Goal: Task Accomplishment & Management: Manage account settings

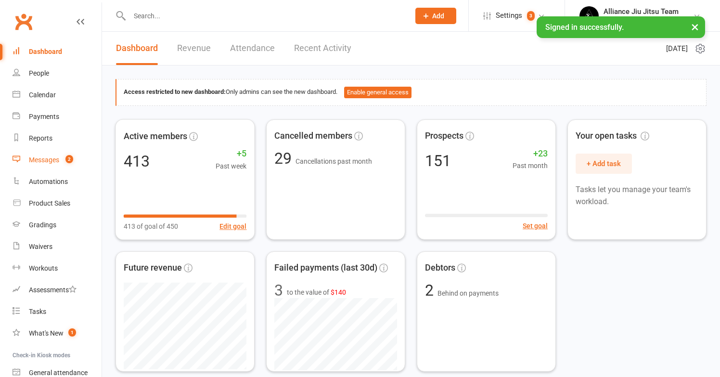
click at [53, 161] on div "Messages" at bounding box center [44, 160] width 30 height 8
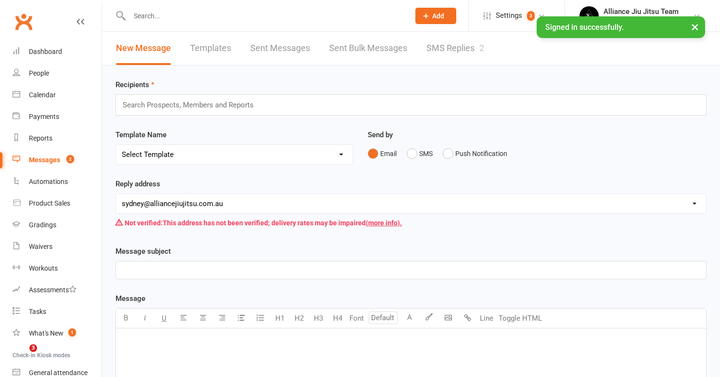
click at [443, 48] on link "SMS Replies 2" at bounding box center [455, 48] width 58 height 33
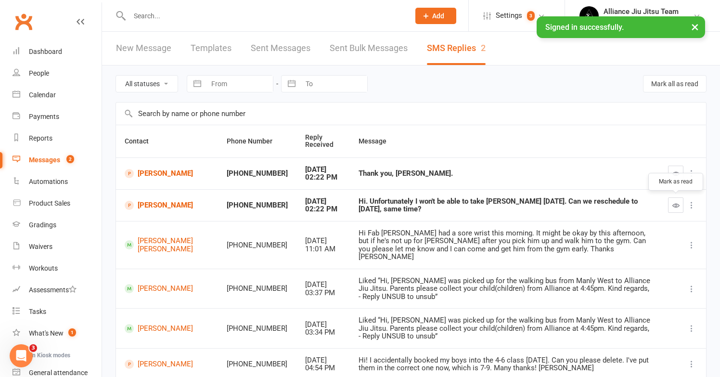
click at [676, 202] on icon "button" at bounding box center [675, 205] width 7 height 7
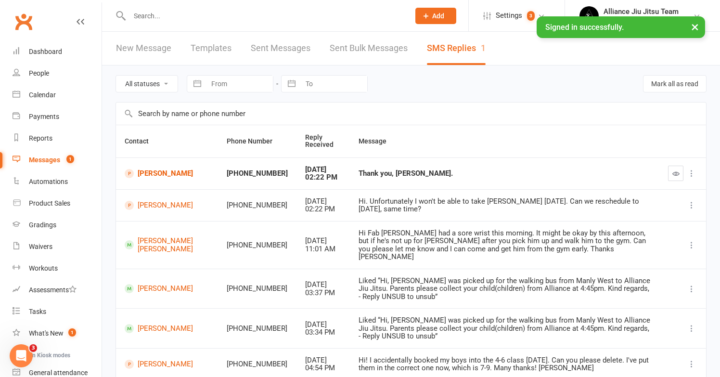
click at [660, 174] on td at bounding box center [682, 173] width 47 height 32
click at [672, 173] on icon "button" at bounding box center [675, 173] width 7 height 7
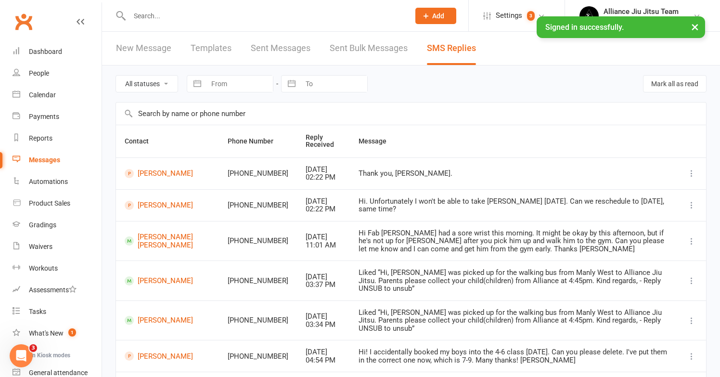
click at [208, 16] on input "text" at bounding box center [265, 15] width 276 height 13
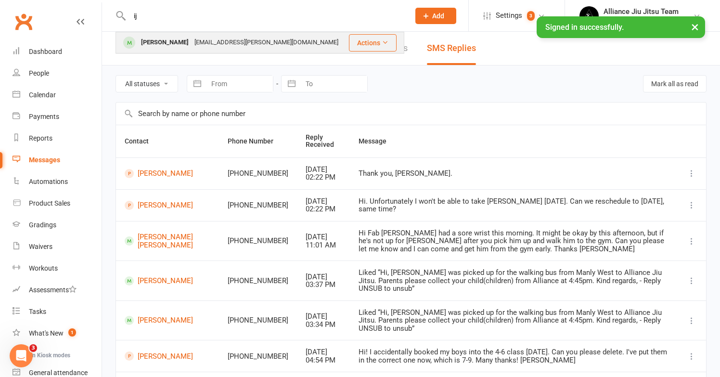
type input "ij"
click at [207, 38] on div "[EMAIL_ADDRESS][PERSON_NAME][DOMAIN_NAME]" at bounding box center [266, 43] width 150 height 14
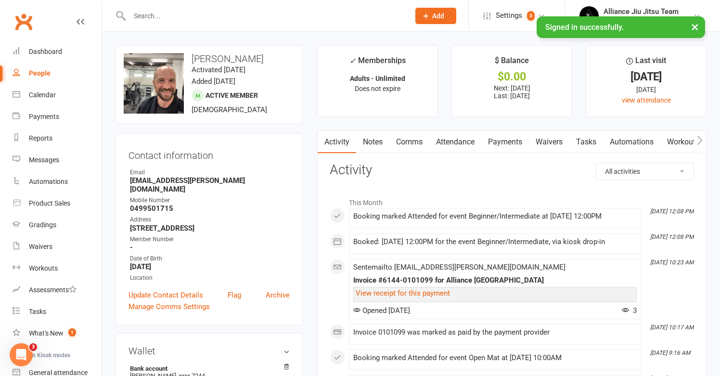
click at [247, 19] on input "text" at bounding box center [265, 15] width 276 height 13
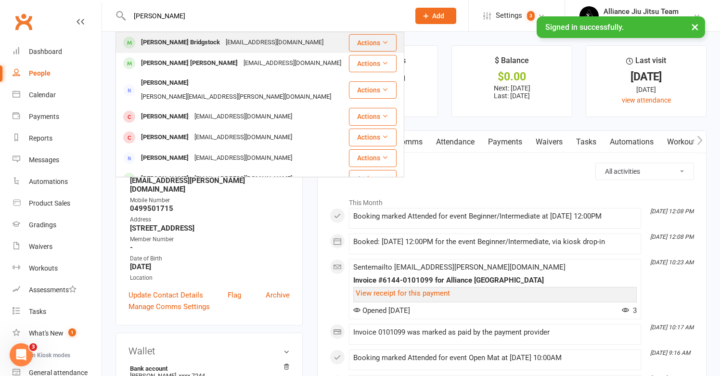
type input "[PERSON_NAME]"
click at [250, 40] on div "[EMAIL_ADDRESS][DOMAIN_NAME]" at bounding box center [274, 43] width 103 height 14
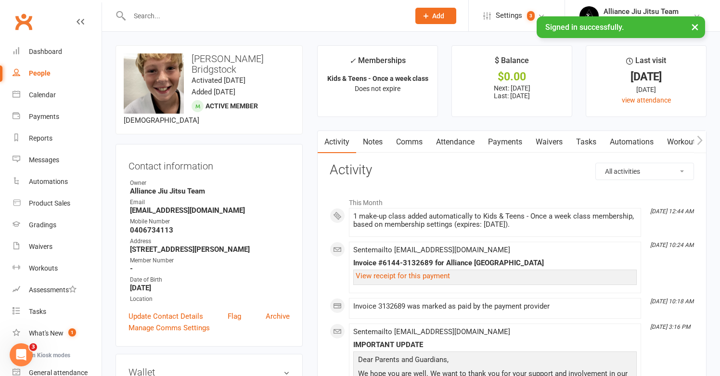
click at [517, 139] on link "Payments" at bounding box center [505, 142] width 48 height 22
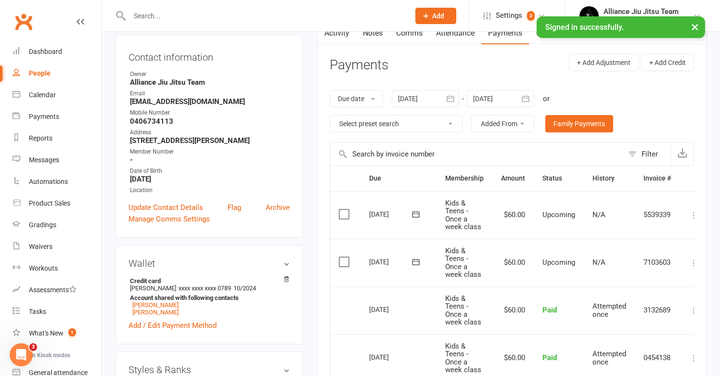
scroll to position [112, 0]
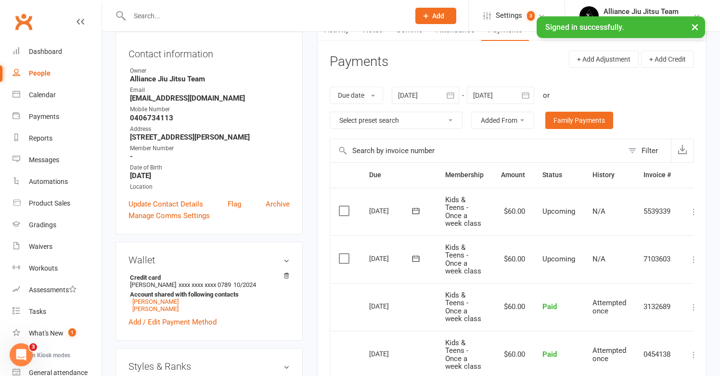
click at [343, 254] on label at bounding box center [345, 258] width 13 height 10
click at [343, 253] on input "checkbox" at bounding box center [342, 253] width 6 height 0
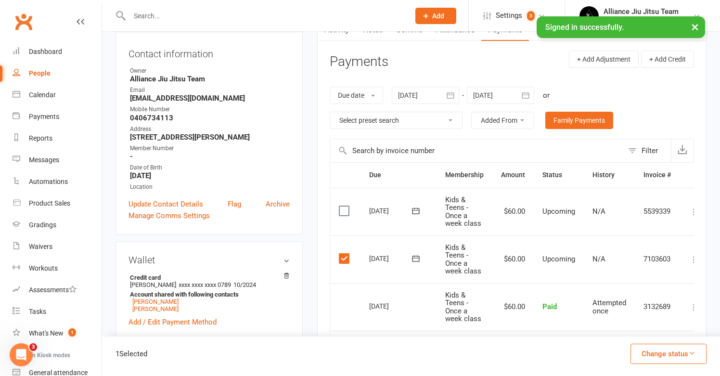
click at [347, 214] on td "Select this" at bounding box center [345, 212] width 30 height 48
click at [345, 206] on label at bounding box center [345, 211] width 13 height 10
click at [345, 206] on input "checkbox" at bounding box center [342, 206] width 6 height 0
click at [660, 350] on button "Change status" at bounding box center [668, 353] width 76 height 20
click at [639, 325] on link "Skipped" at bounding box center [657, 327] width 95 height 19
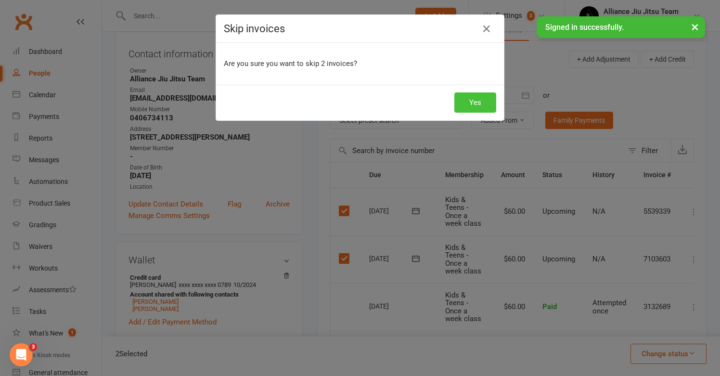
click at [473, 108] on button "Yes" at bounding box center [475, 102] width 42 height 20
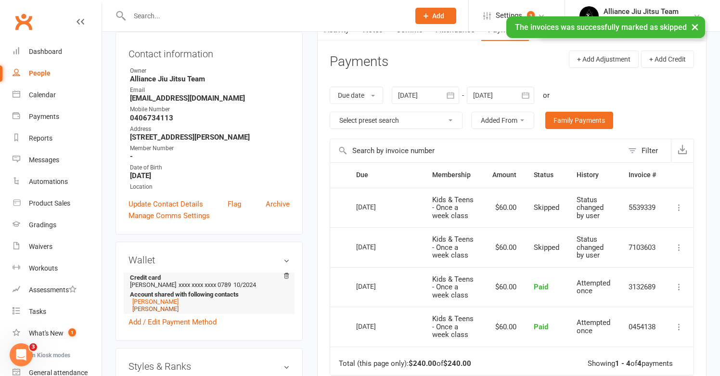
click at [162, 306] on link "[PERSON_NAME]" at bounding box center [155, 308] width 46 height 7
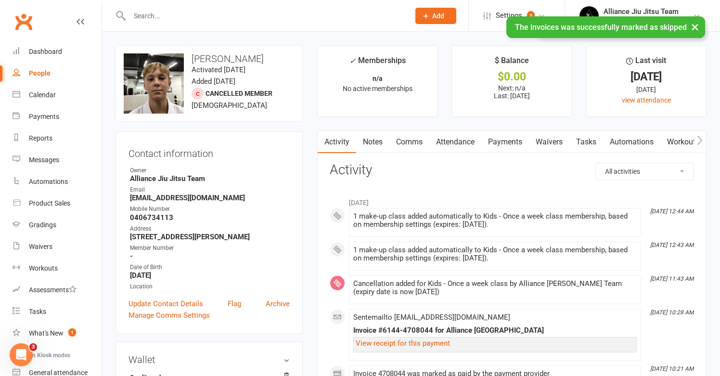
click at [509, 142] on link "Payments" at bounding box center [505, 142] width 48 height 22
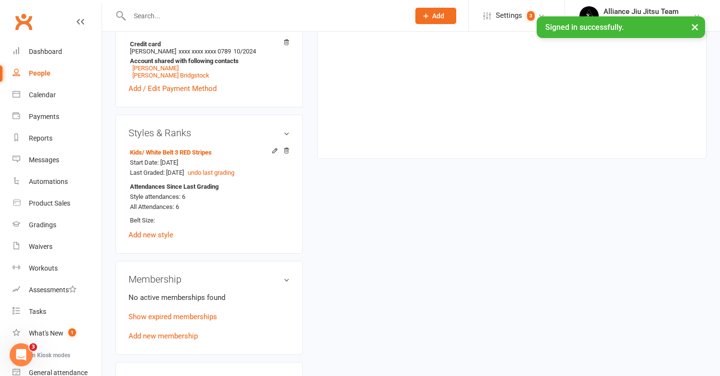
scroll to position [334, 0]
click at [177, 338] on link "Add new membership" at bounding box center [162, 334] width 69 height 9
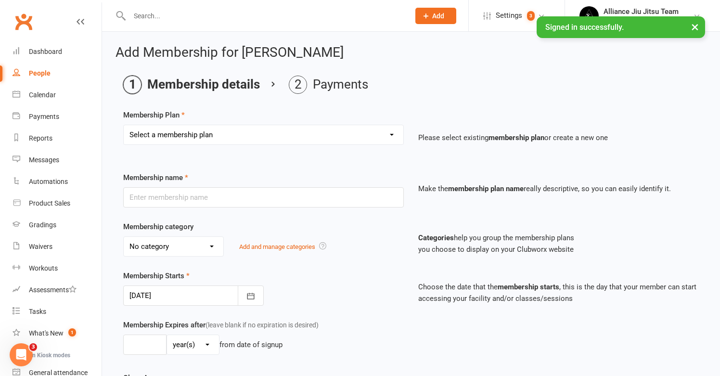
select select "7"
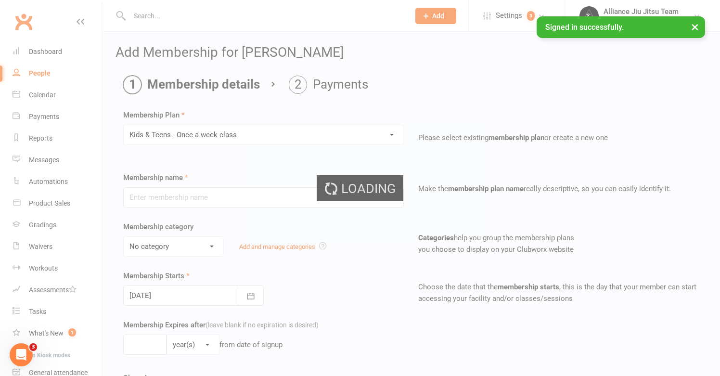
type input "Kids & Teens - Once a week class"
select select "5"
select select "1"
type input "1"
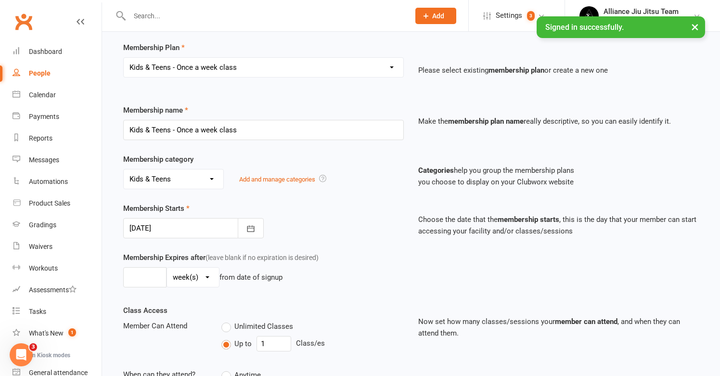
scroll to position [72, 0]
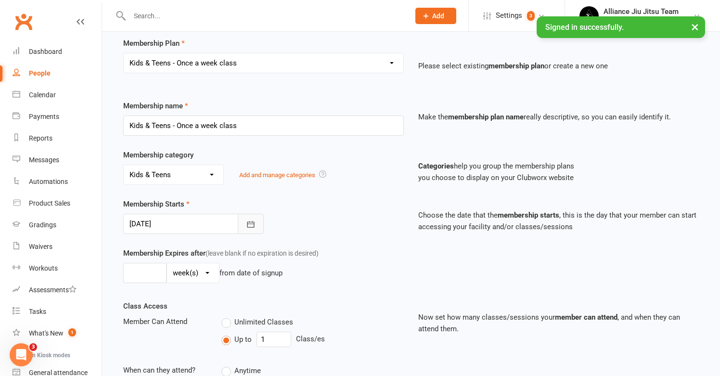
click at [254, 225] on icon "button" at bounding box center [250, 224] width 7 height 6
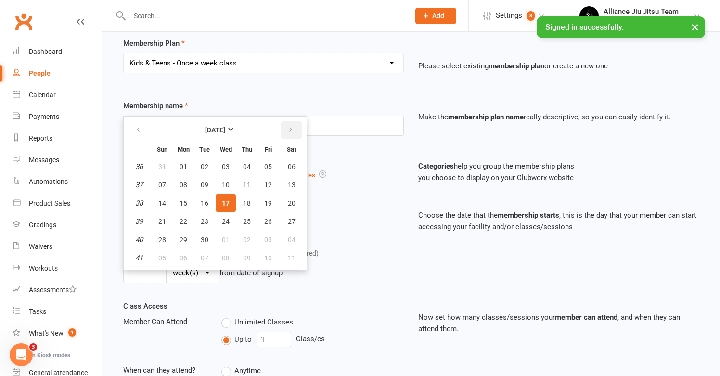
click at [290, 131] on icon "button" at bounding box center [290, 130] width 7 height 8
click at [185, 203] on span "13" at bounding box center [183, 203] width 8 height 8
type input "[DATE]"
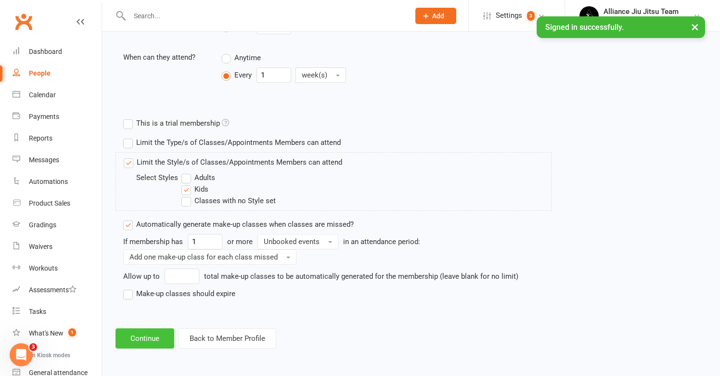
click at [154, 328] on button "Continue" at bounding box center [144, 338] width 59 height 20
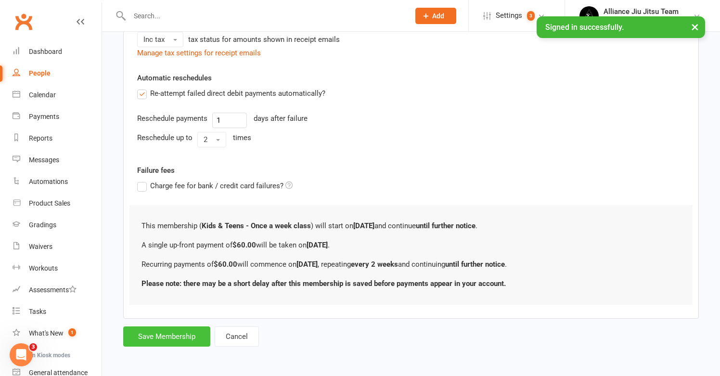
scroll to position [351, 0]
click at [162, 326] on button "Save Membership" at bounding box center [166, 336] width 87 height 20
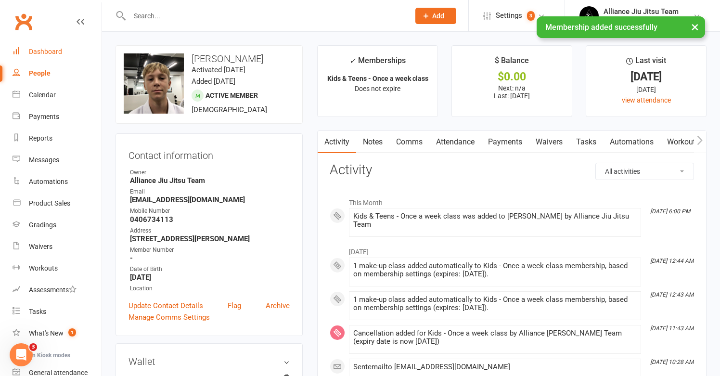
click at [54, 50] on div "Dashboard" at bounding box center [45, 52] width 33 height 8
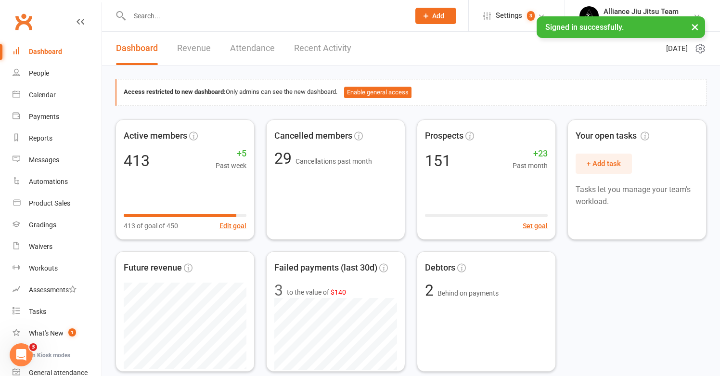
click at [161, 13] on input "text" at bounding box center [265, 15] width 276 height 13
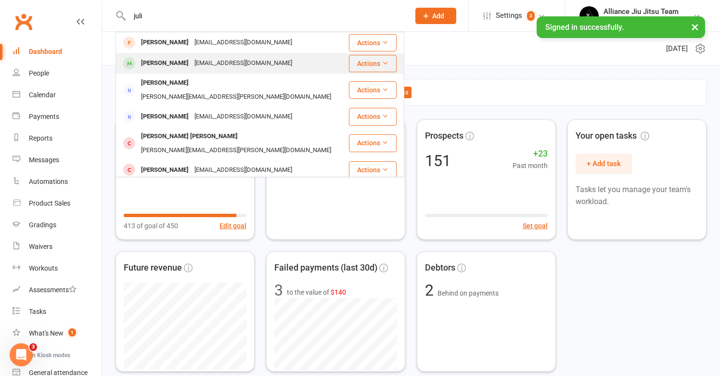
type input "juli"
click at [169, 61] on div "[PERSON_NAME]" at bounding box center [164, 63] width 53 height 14
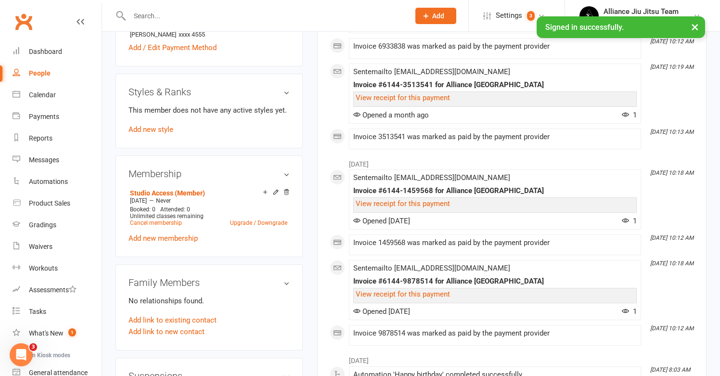
scroll to position [335, 0]
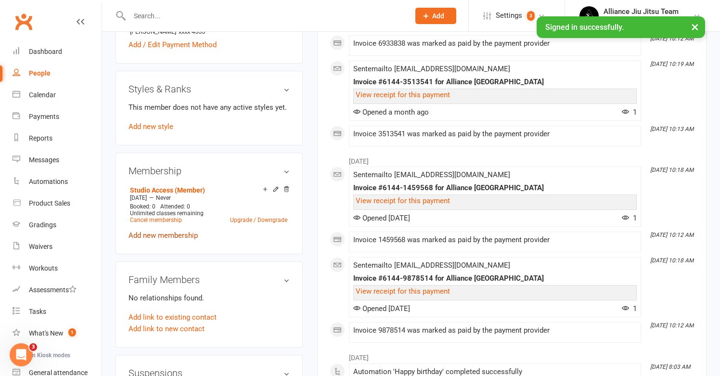
click at [174, 237] on link "Add new membership" at bounding box center [162, 235] width 69 height 9
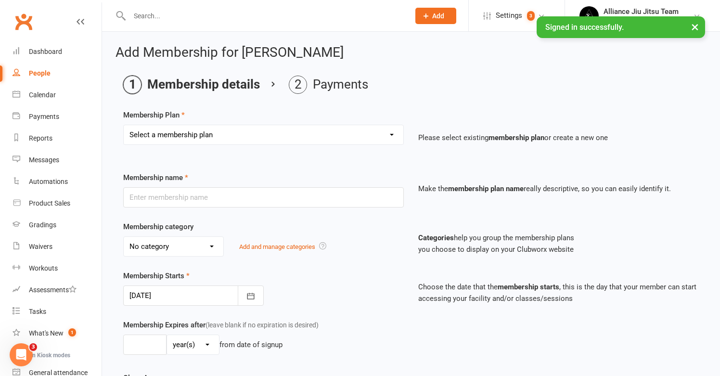
select select "8"
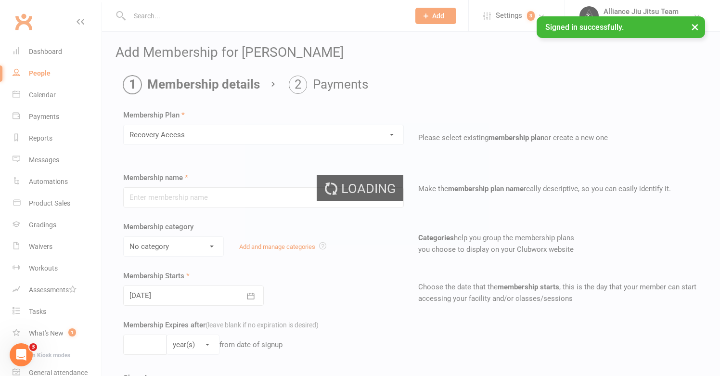
type input "Recovery Access"
select select "7"
type input "0"
type input "1"
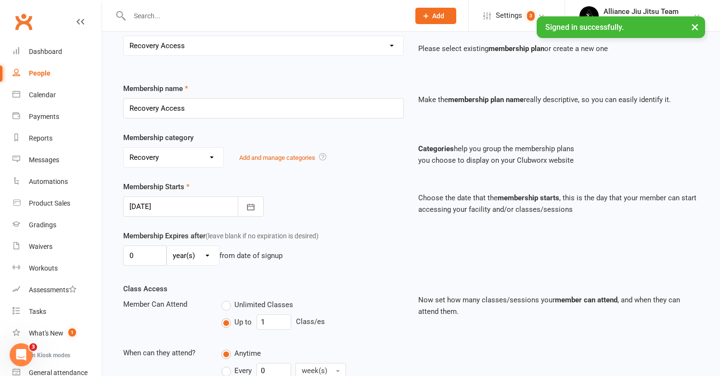
scroll to position [95, 0]
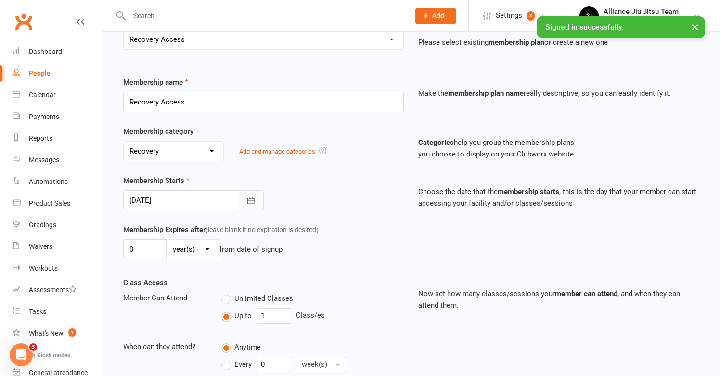
click at [251, 202] on icon "button" at bounding box center [251, 201] width 10 height 10
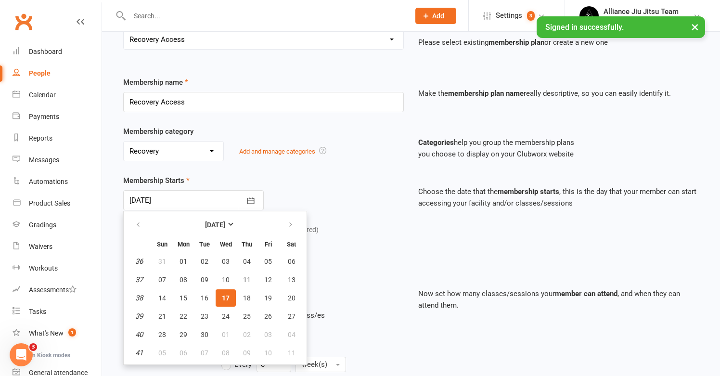
click at [228, 297] on span "17" at bounding box center [226, 298] width 8 height 8
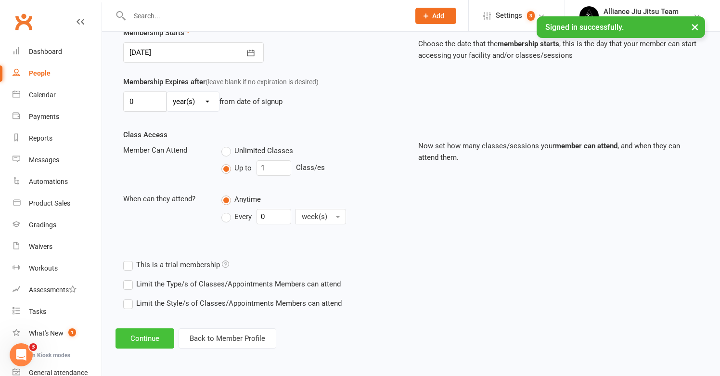
scroll to position [251, 0]
click at [153, 333] on button "Continue" at bounding box center [144, 338] width 59 height 20
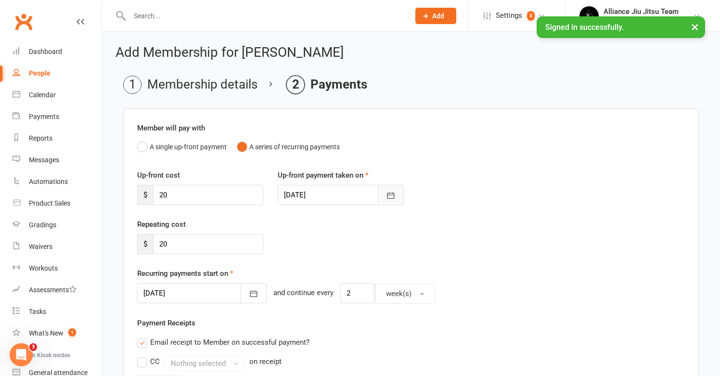
click at [384, 189] on button "button" at bounding box center [391, 195] width 26 height 20
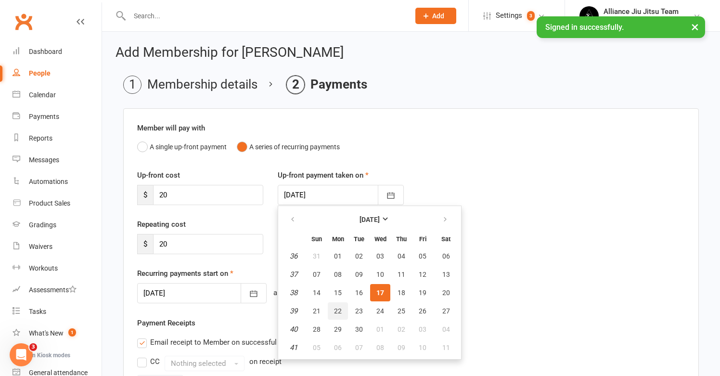
click at [341, 309] on span "22" at bounding box center [338, 311] width 8 height 8
type input "[DATE]"
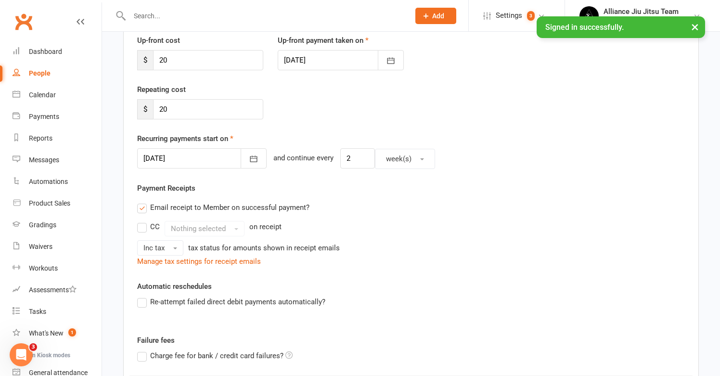
scroll to position [139, 0]
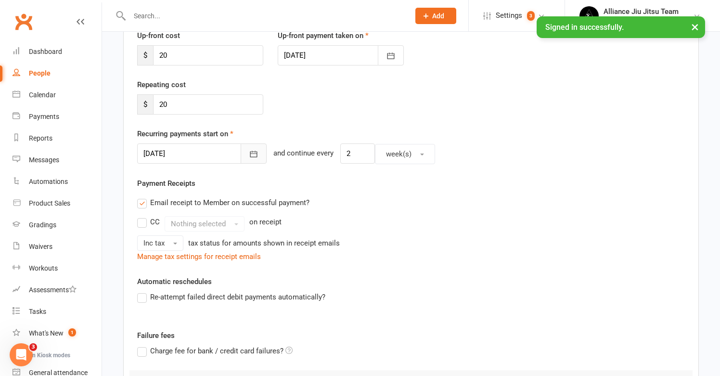
click at [249, 157] on icon "button" at bounding box center [254, 154] width 10 height 10
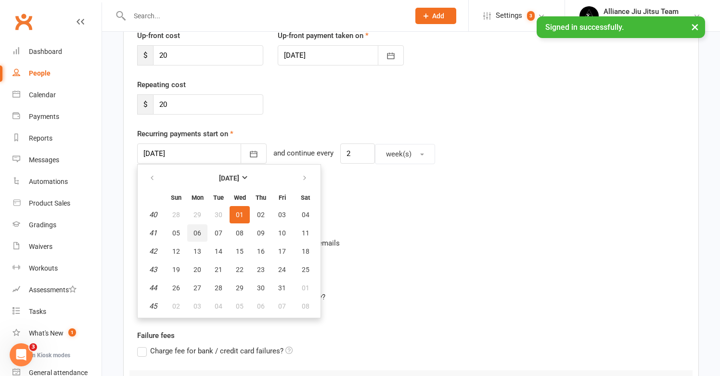
click at [197, 228] on button "06" at bounding box center [197, 232] width 20 height 17
type input "[DATE]"
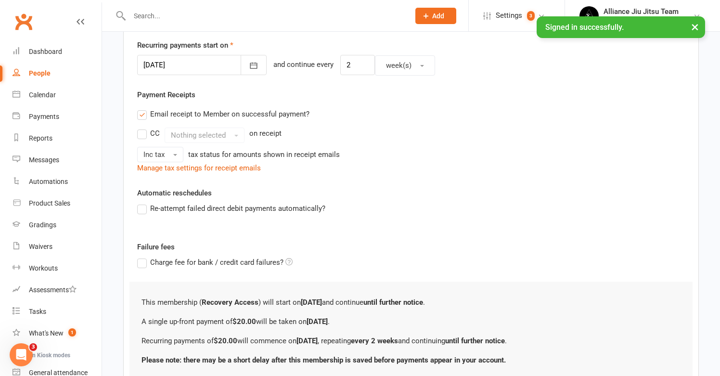
scroll to position [307, 0]
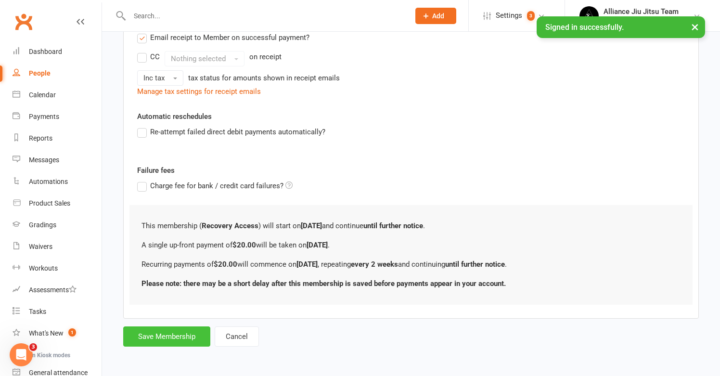
click at [168, 327] on button "Save Membership" at bounding box center [166, 336] width 87 height 20
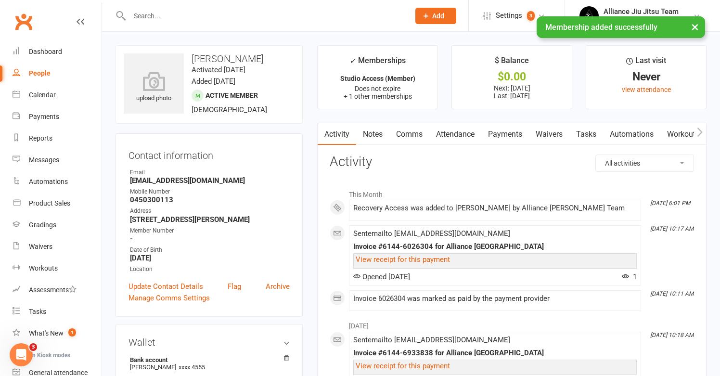
click at [507, 132] on link "Payments" at bounding box center [505, 134] width 48 height 22
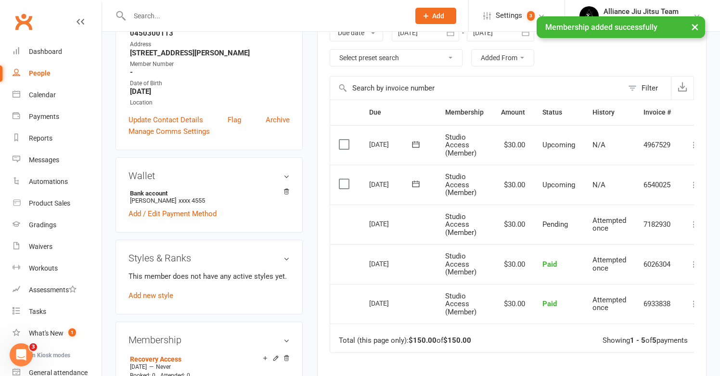
scroll to position [168, 0]
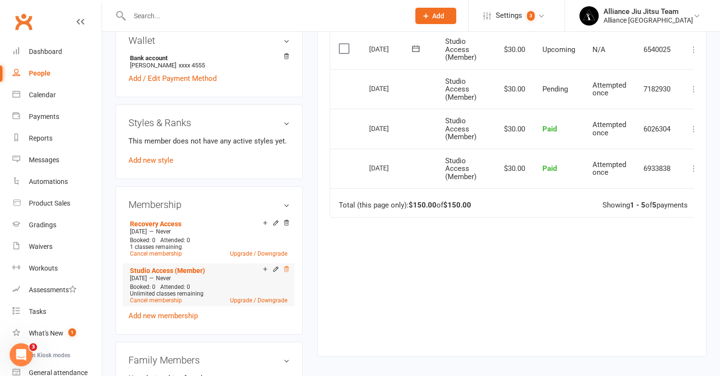
click at [286, 270] on icon at bounding box center [286, 269] width 7 height 7
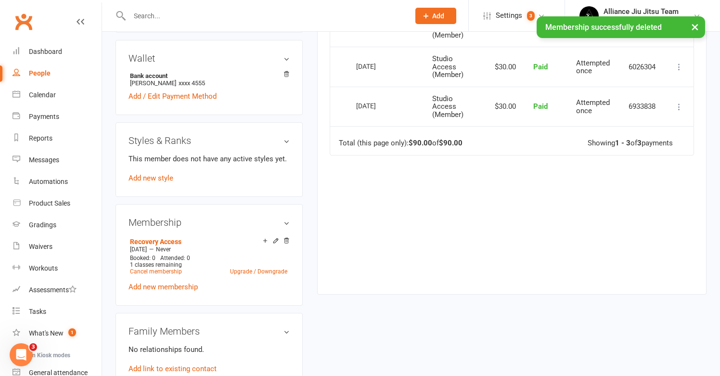
scroll to position [285, 0]
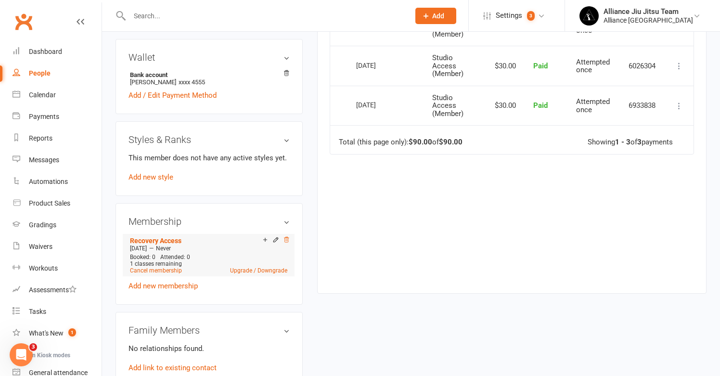
click at [285, 240] on icon at bounding box center [286, 239] width 5 height 5
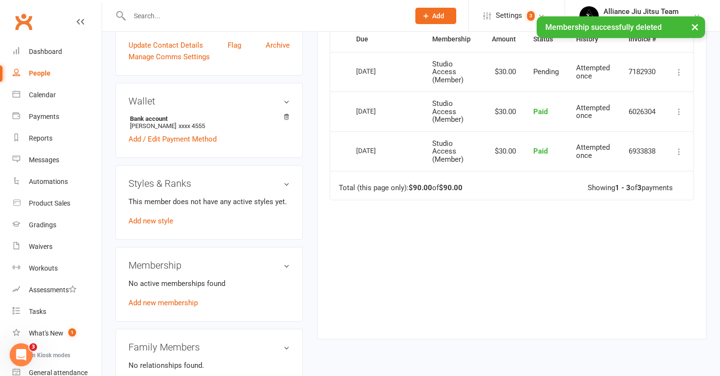
scroll to position [236, 0]
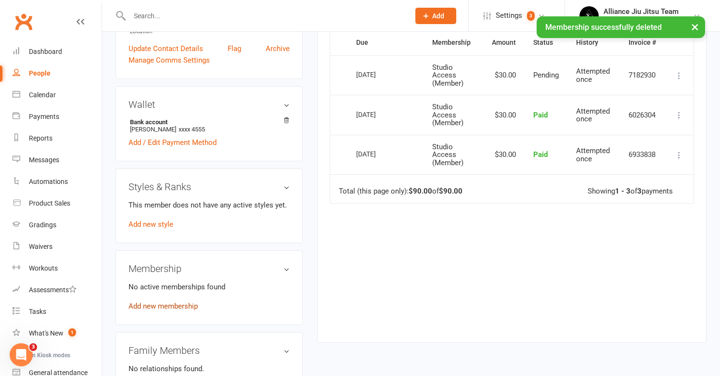
click at [183, 306] on link "Add new membership" at bounding box center [162, 306] width 69 height 9
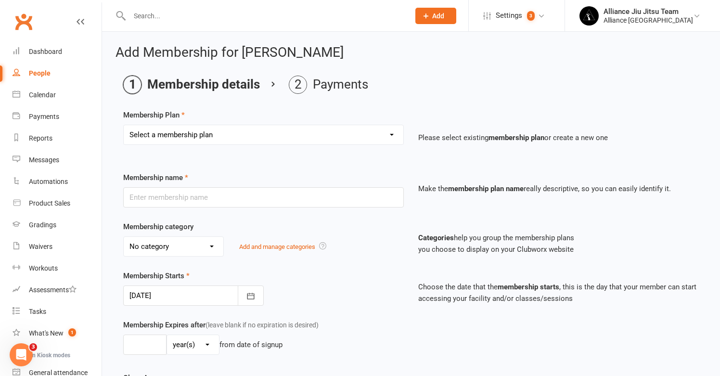
select select "8"
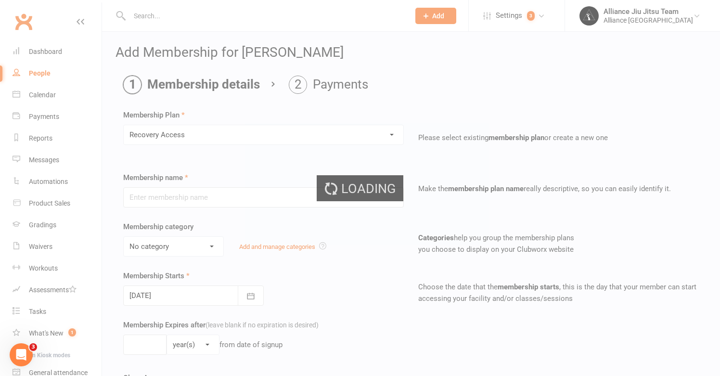
type input "Recovery Access"
select select "7"
type input "0"
type input "1"
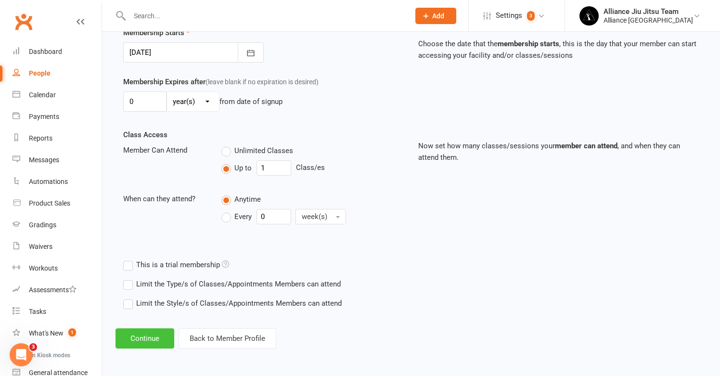
click at [151, 328] on button "Continue" at bounding box center [144, 338] width 59 height 20
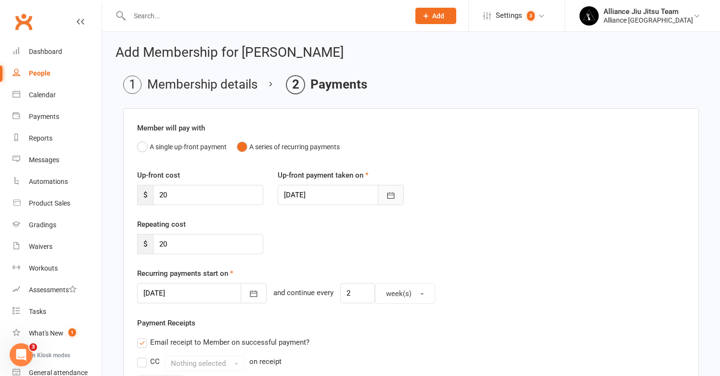
click at [388, 198] on icon "button" at bounding box center [391, 195] width 10 height 10
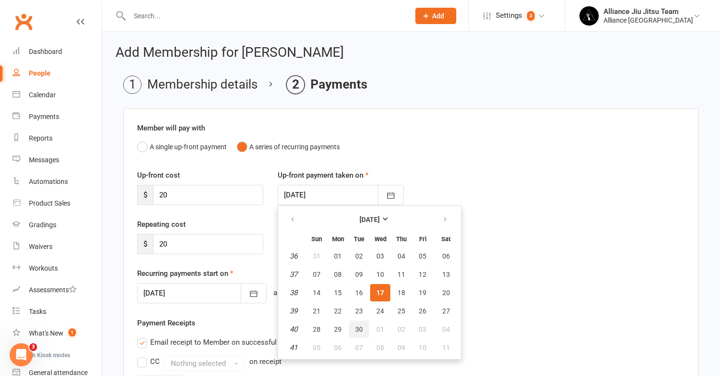
click at [359, 330] on span "30" at bounding box center [359, 329] width 8 height 8
type input "[DATE]"
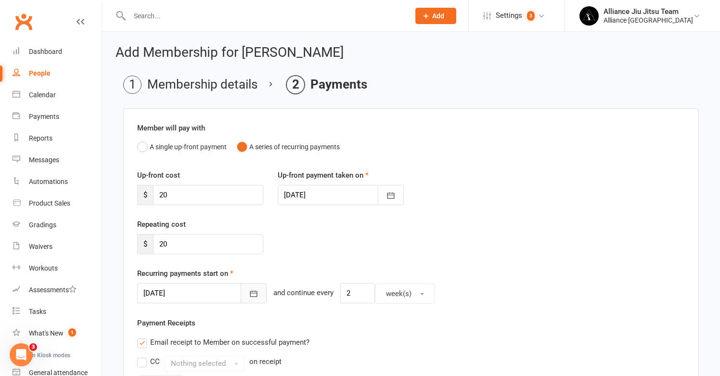
click at [253, 295] on button "button" at bounding box center [253, 293] width 26 height 20
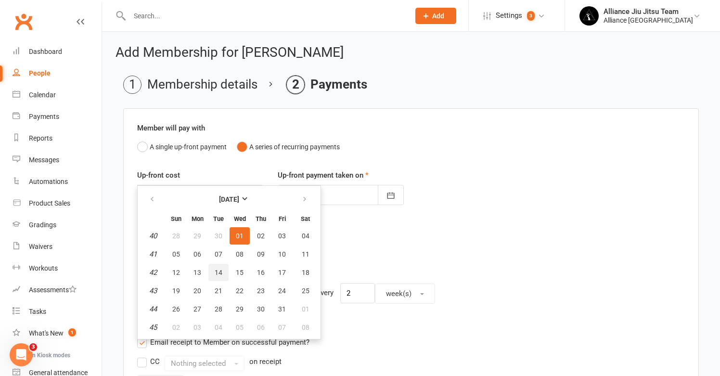
click at [218, 272] on span "14" at bounding box center [219, 272] width 8 height 8
type input "[DATE]"
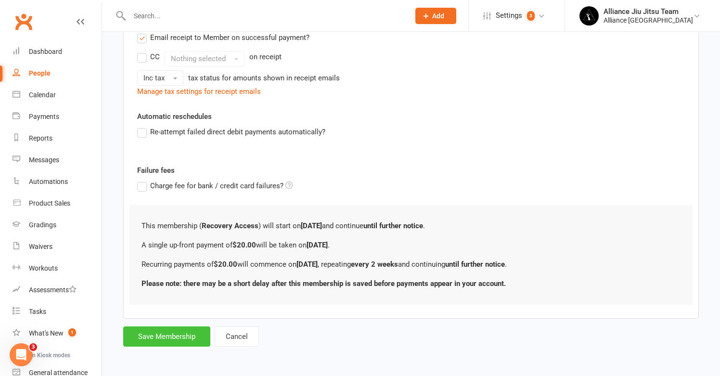
click at [171, 330] on button "Save Membership" at bounding box center [166, 336] width 87 height 20
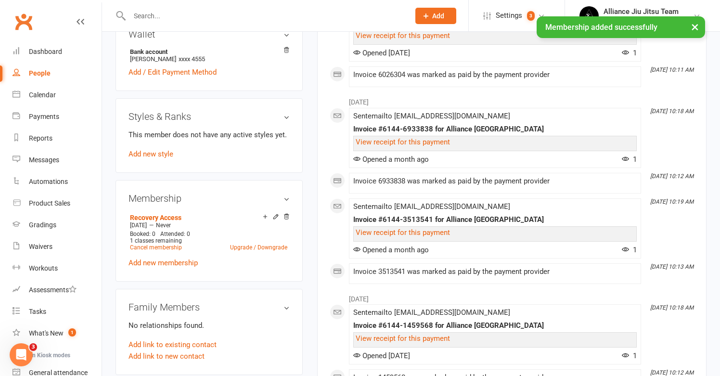
scroll to position [315, 0]
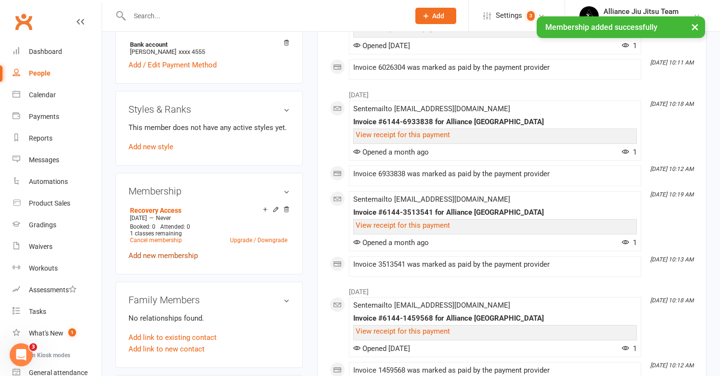
click at [178, 254] on link "Add new membership" at bounding box center [162, 255] width 69 height 9
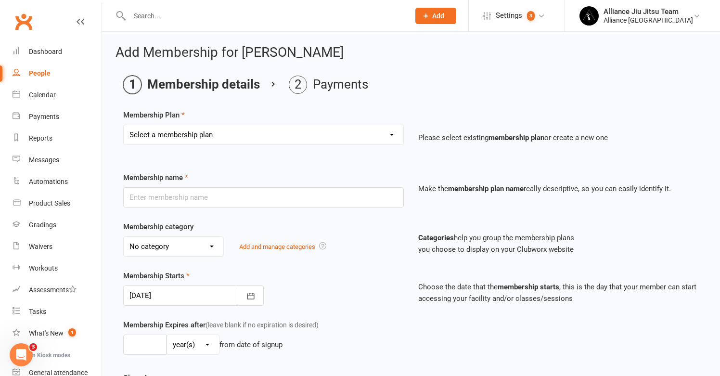
select select "4"
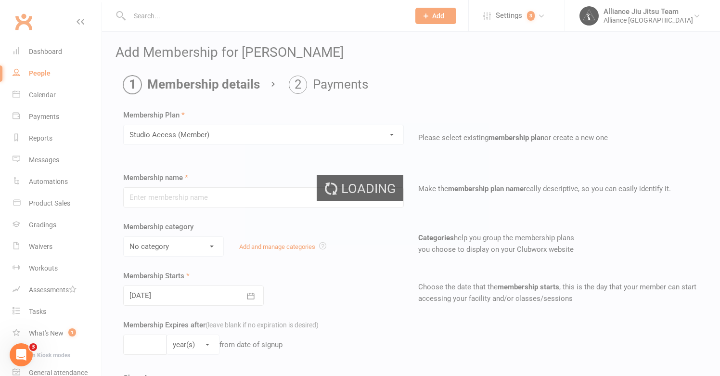
type input "Studio Access (Member)"
select select "2"
type input "0"
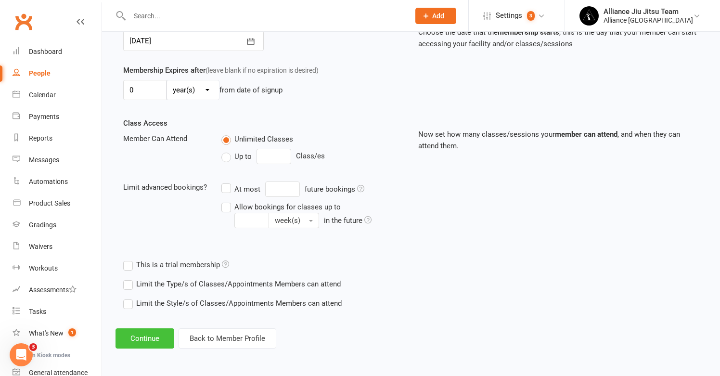
click at [148, 328] on button "Continue" at bounding box center [144, 338] width 59 height 20
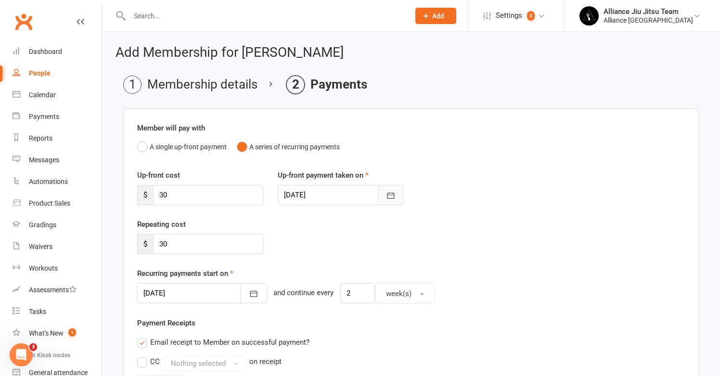
click at [389, 195] on icon "button" at bounding box center [391, 195] width 10 height 10
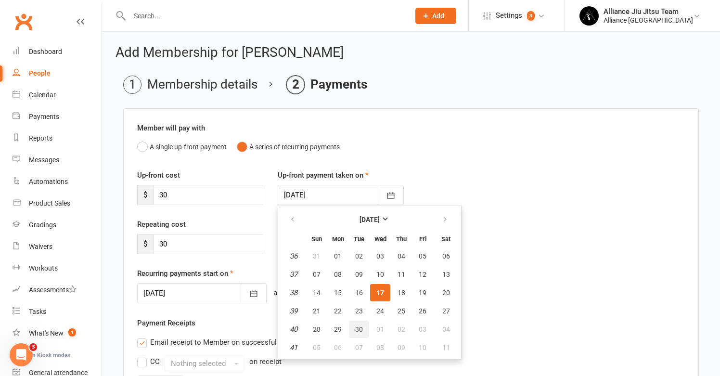
click at [359, 330] on span "30" at bounding box center [359, 329] width 8 height 8
type input "[DATE]"
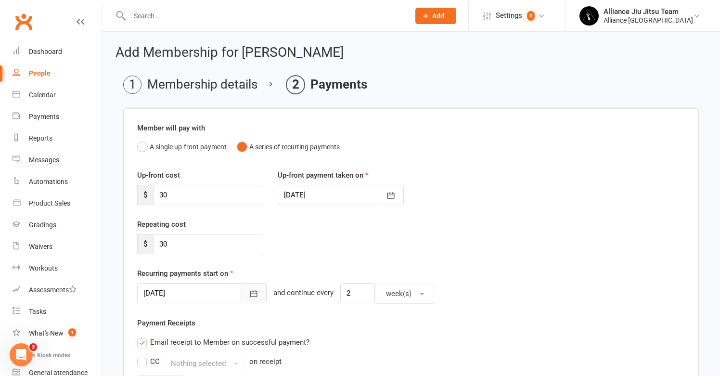
click at [249, 291] on icon "button" at bounding box center [254, 294] width 10 height 10
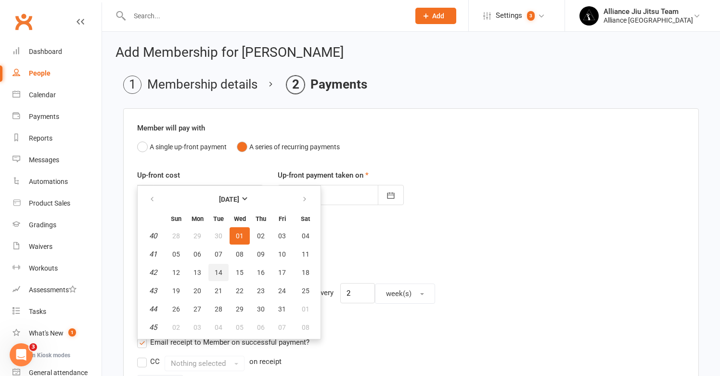
click at [220, 266] on button "14" at bounding box center [218, 272] width 20 height 17
type input "[DATE]"
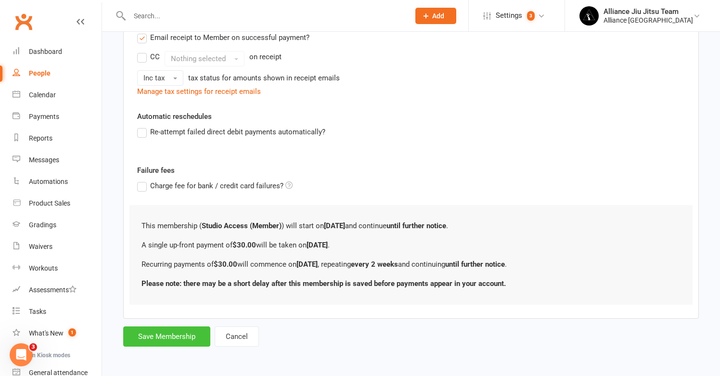
click at [169, 327] on button "Save Membership" at bounding box center [166, 336] width 87 height 20
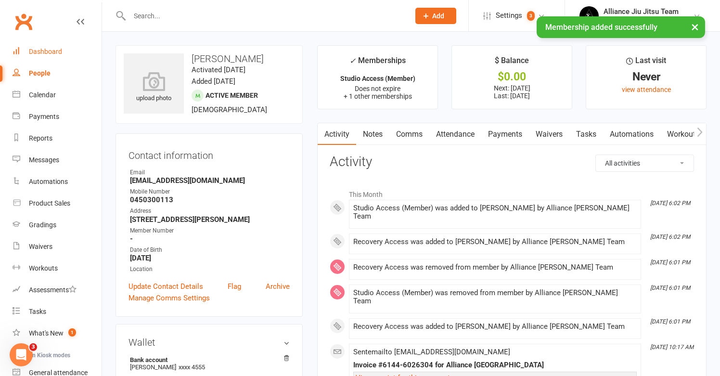
click at [56, 50] on div "Dashboard" at bounding box center [45, 52] width 33 height 8
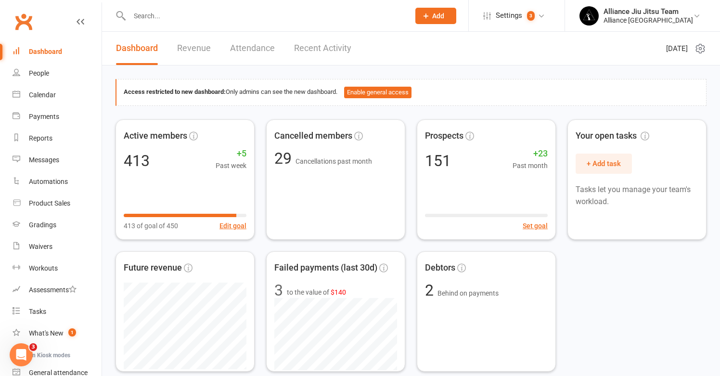
click at [55, 50] on div "Dashboard" at bounding box center [45, 52] width 33 height 8
click at [52, 50] on div "Dashboard" at bounding box center [45, 52] width 33 height 8
click at [38, 50] on div "Dashboard" at bounding box center [45, 52] width 33 height 8
click at [225, 20] on input "text" at bounding box center [265, 15] width 276 height 13
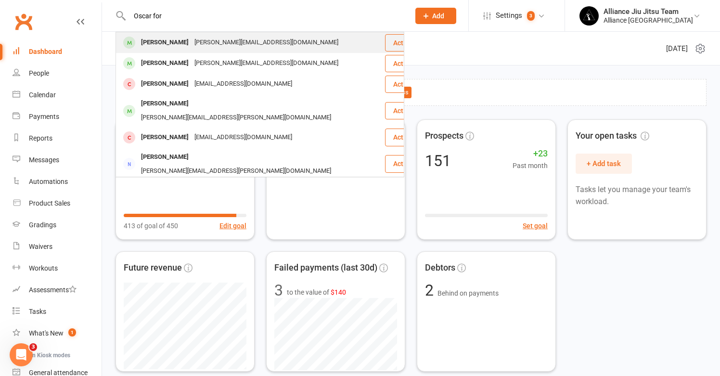
type input "Oscar for"
click at [191, 43] on div "amanda@apnutrition.com.au" at bounding box center [266, 43] width 150 height 14
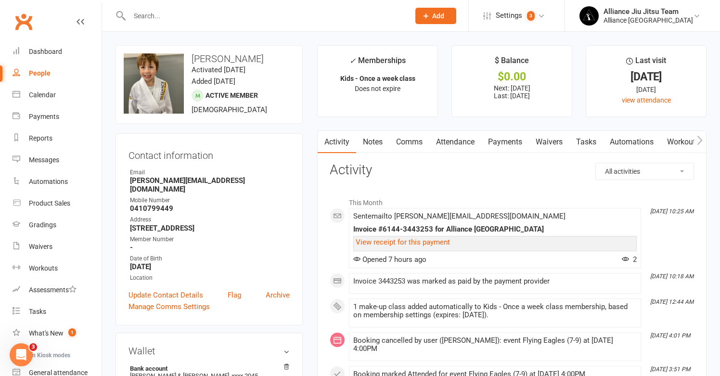
click at [498, 137] on link "Payments" at bounding box center [505, 142] width 48 height 22
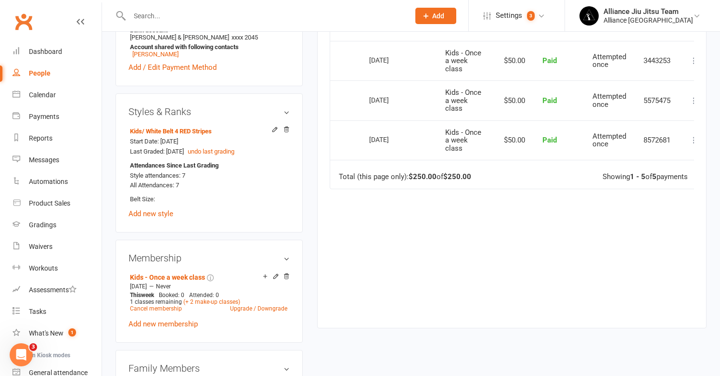
scroll to position [341, 0]
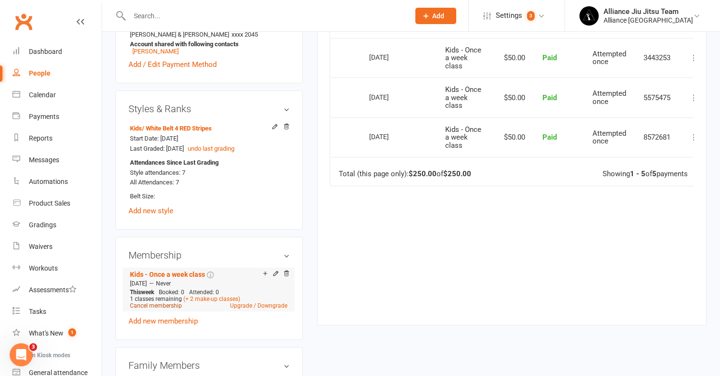
click at [164, 302] on link "Cancel membership" at bounding box center [156, 305] width 52 height 7
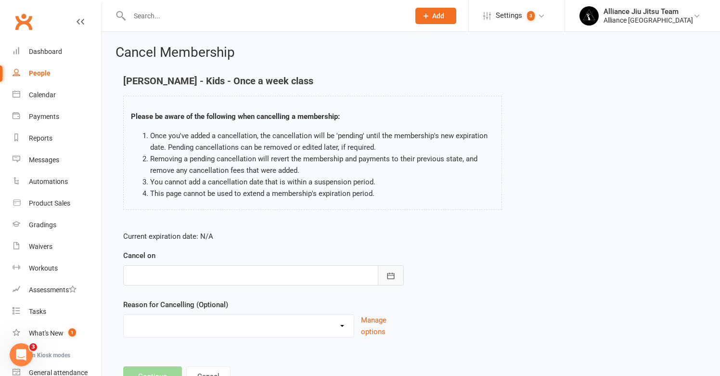
click at [394, 267] on button "button" at bounding box center [391, 275] width 26 height 20
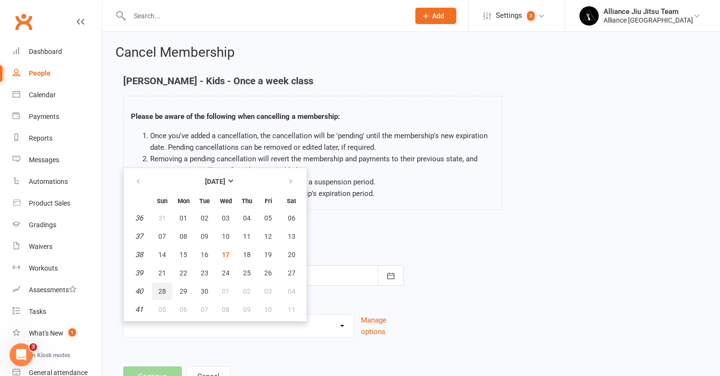
click at [165, 293] on span "28" at bounding box center [162, 291] width 8 height 8
type input "28 Sep 2025"
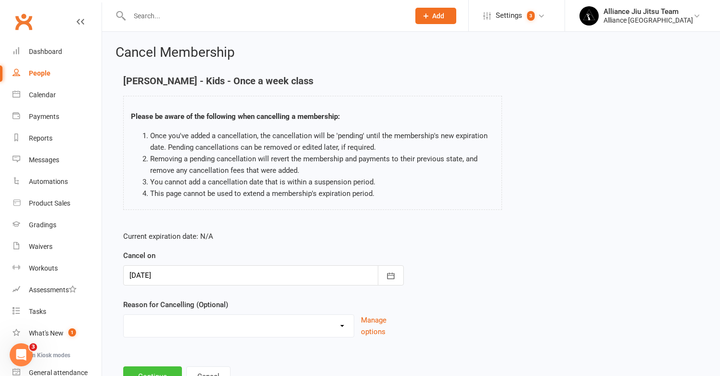
click at [155, 369] on button "Continue" at bounding box center [152, 376] width 59 height 20
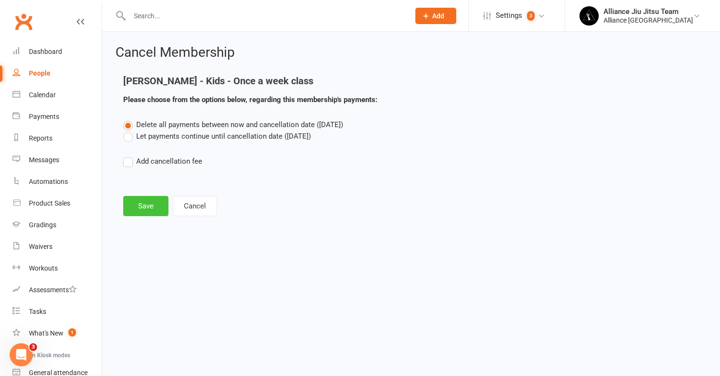
click at [139, 207] on button "Save" at bounding box center [145, 206] width 45 height 20
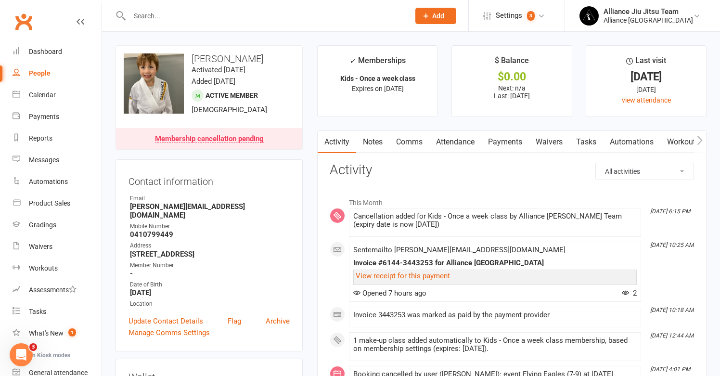
click at [206, 17] on input "text" at bounding box center [265, 15] width 276 height 13
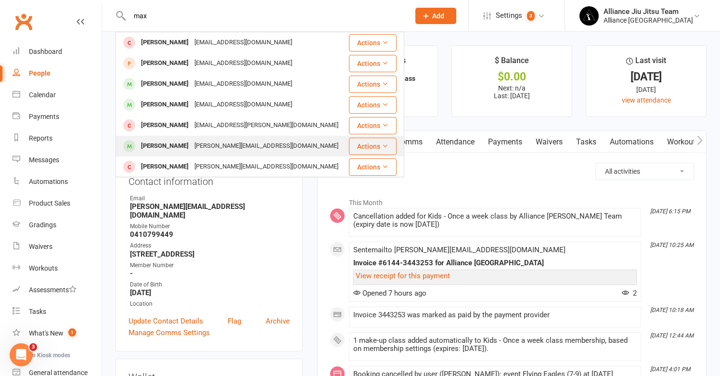
type input "max"
click at [191, 142] on div "Steve@get2020.com.au" at bounding box center [266, 146] width 150 height 14
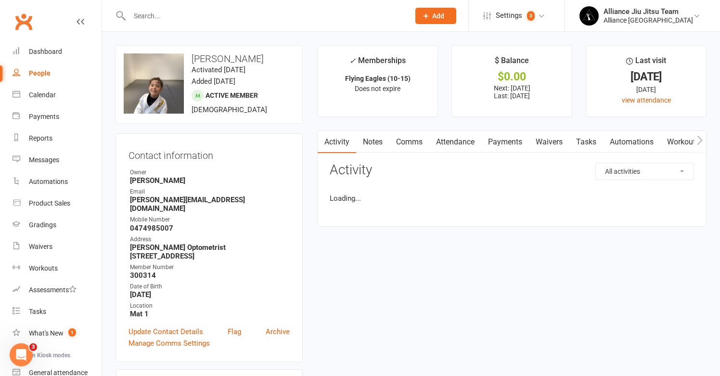
click at [184, 17] on input "text" at bounding box center [265, 15] width 276 height 13
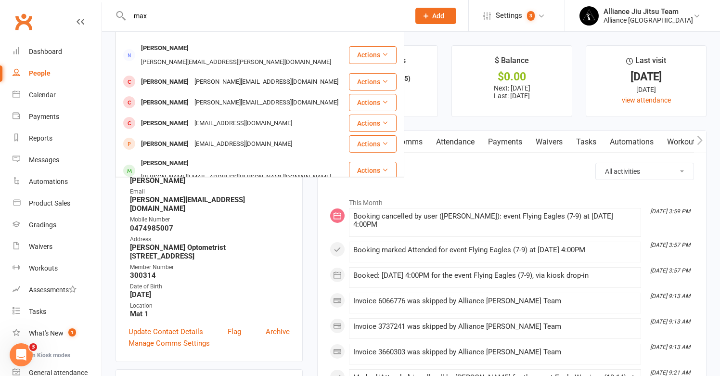
scroll to position [248, 0]
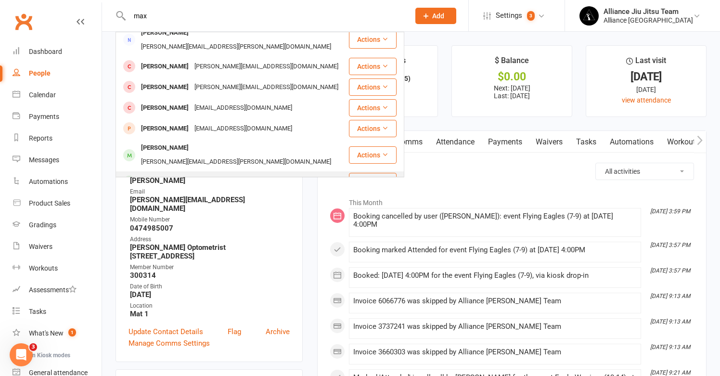
type input "max"
click at [176, 175] on div "Maximus Nguyen" at bounding box center [164, 182] width 53 height 14
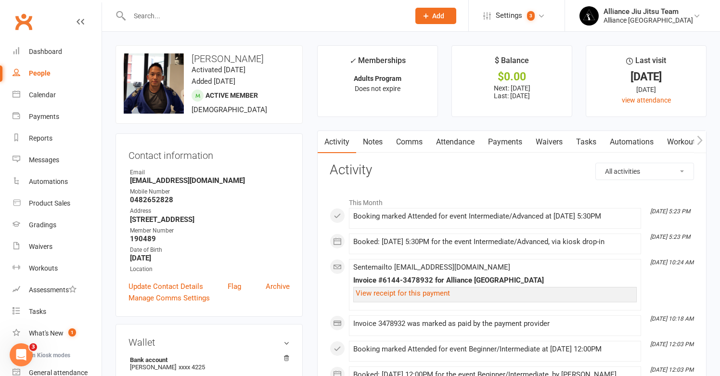
click at [508, 141] on link "Payments" at bounding box center [505, 142] width 48 height 22
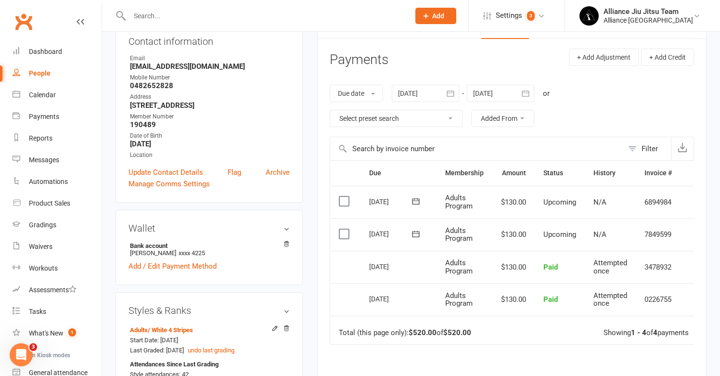
scroll to position [116, 0]
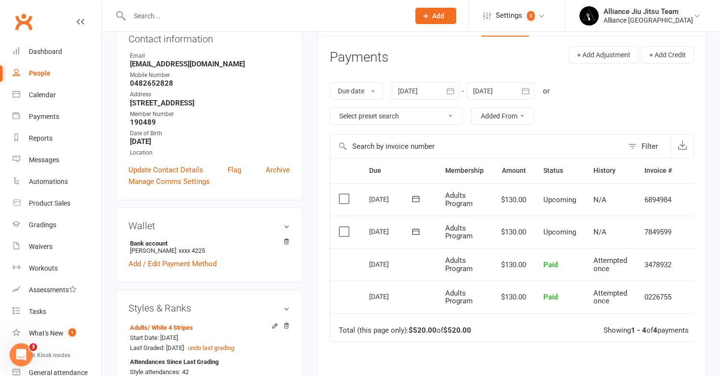
click at [348, 227] on label at bounding box center [345, 232] width 13 height 10
click at [345, 227] on input "checkbox" at bounding box center [342, 227] width 6 height 0
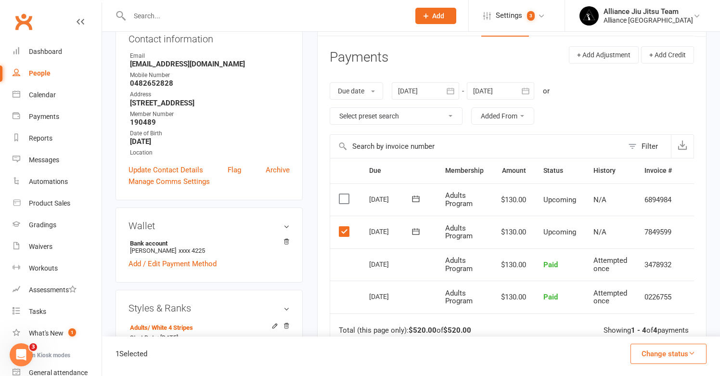
click at [347, 194] on label at bounding box center [345, 199] width 13 height 10
click at [345, 194] on input "checkbox" at bounding box center [342, 194] width 6 height 0
click at [666, 356] on button "Change status" at bounding box center [668, 353] width 76 height 20
click at [642, 325] on link "Skipped" at bounding box center [657, 327] width 95 height 19
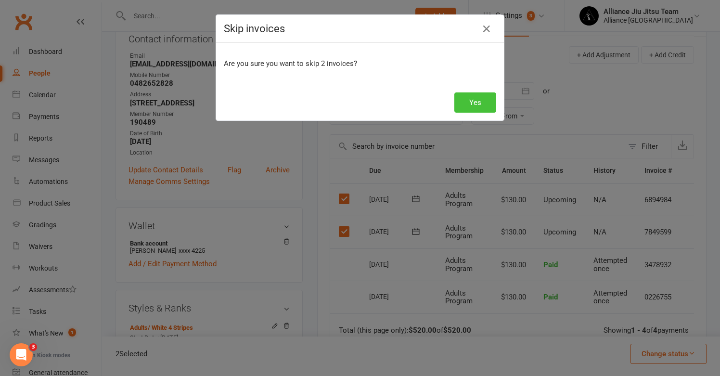
click at [466, 102] on button "Yes" at bounding box center [475, 102] width 42 height 20
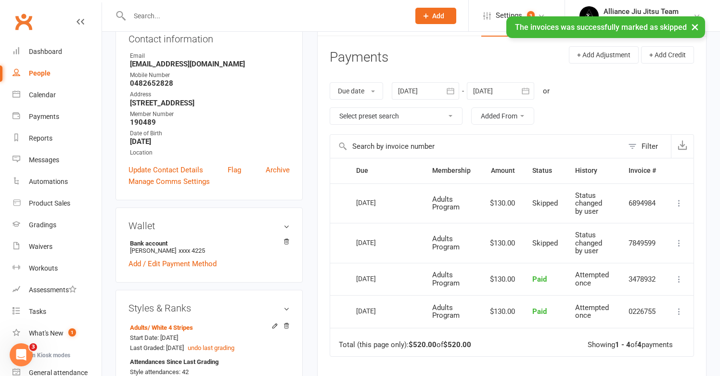
click at [526, 89] on icon "button" at bounding box center [525, 91] width 10 height 10
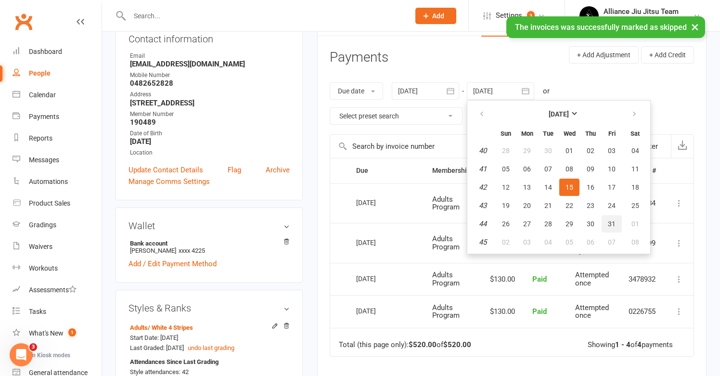
click at [609, 225] on span "31" at bounding box center [611, 224] width 8 height 8
type input "31 Oct 2025"
